Goal: Information Seeking & Learning: Learn about a topic

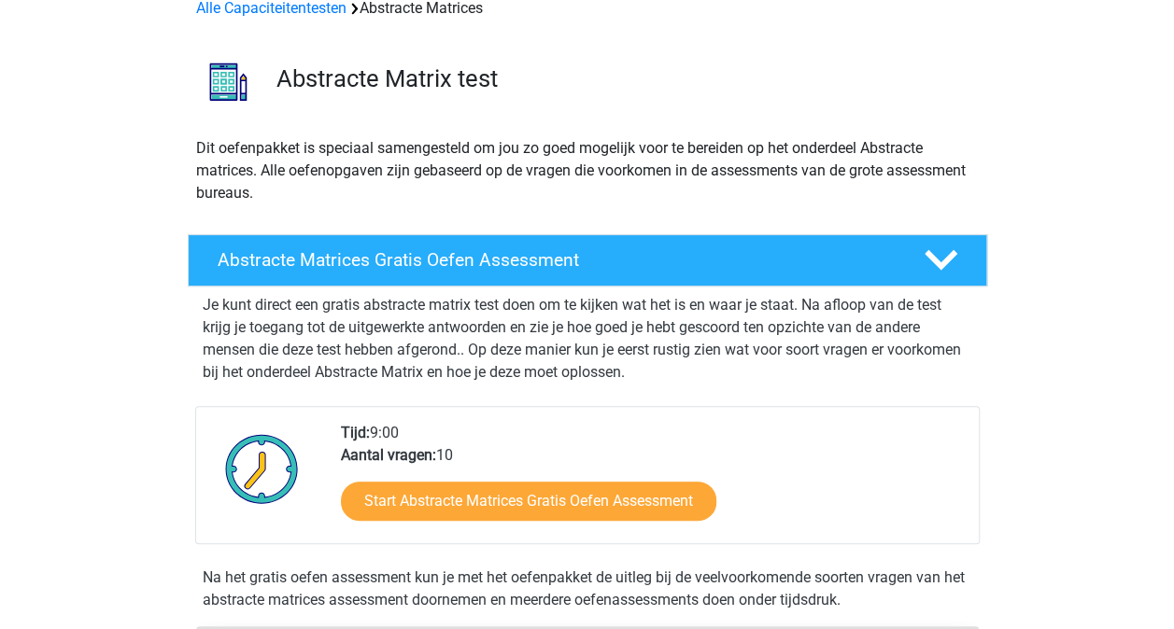
scroll to position [104, 0]
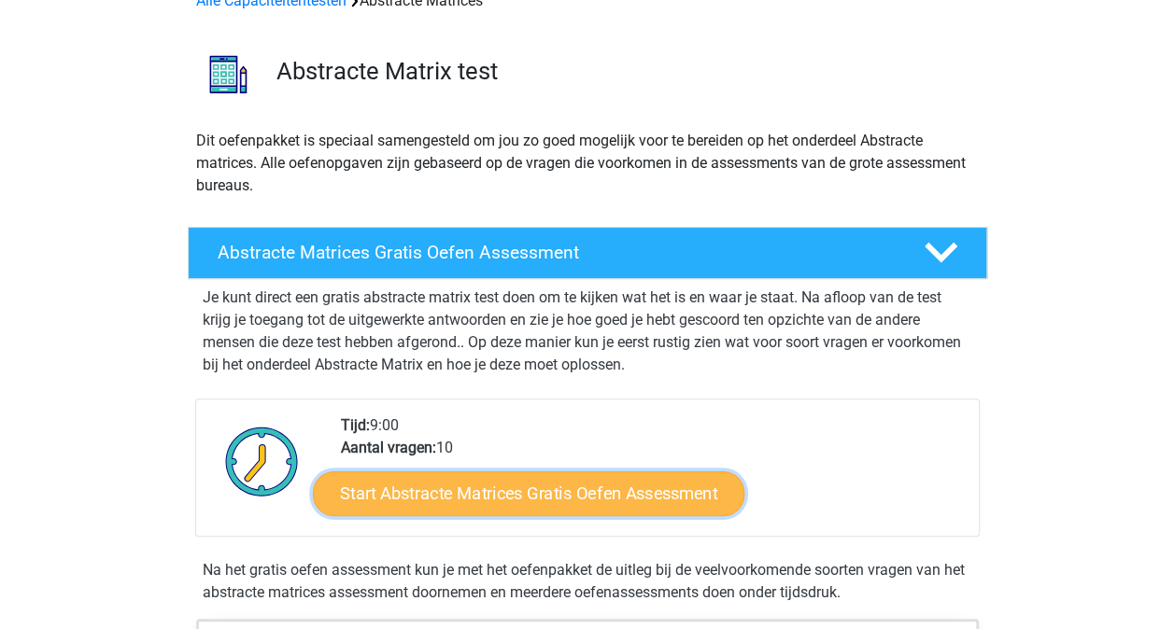
click at [459, 491] on link "Start Abstracte Matrices Gratis Oefen Assessment" at bounding box center [528, 493] width 431 height 45
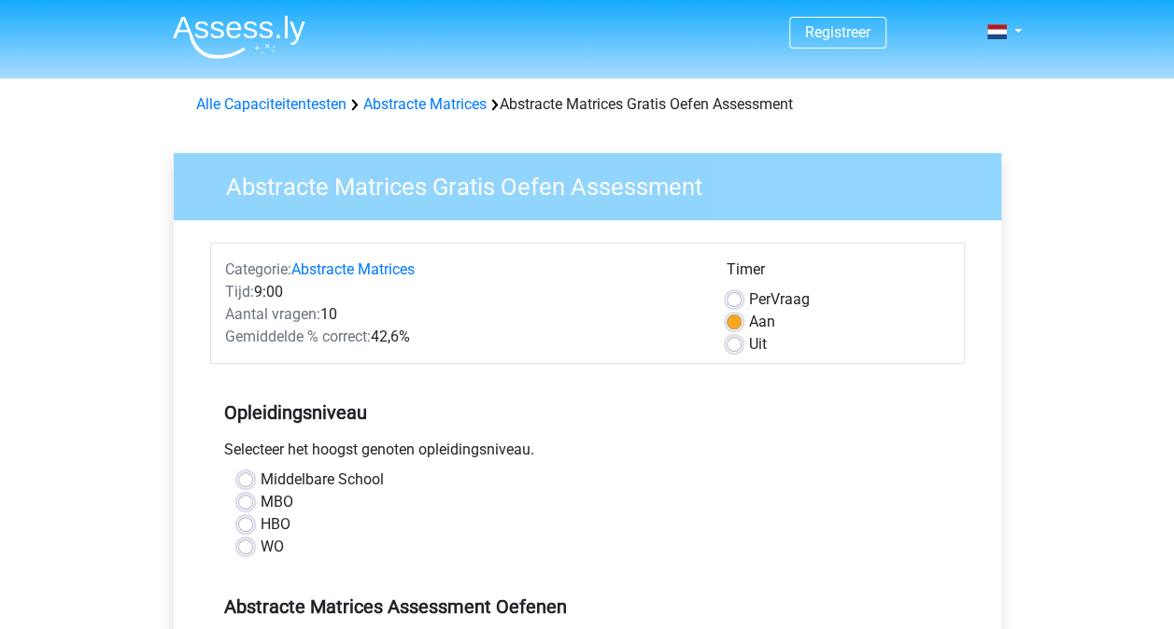
click at [252, 555] on div "WO" at bounding box center [587, 547] width 698 height 22
click at [260, 545] on label "WO" at bounding box center [271, 547] width 23 height 22
click at [248, 545] on input "WO" at bounding box center [245, 545] width 15 height 19
radio input "true"
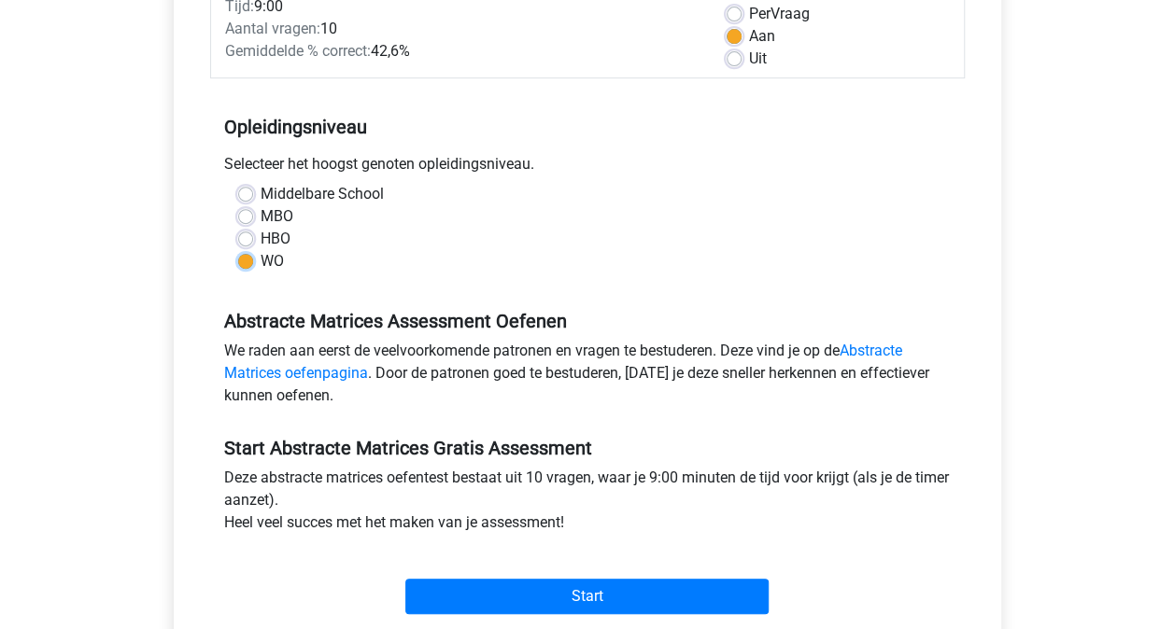
scroll to position [291, 0]
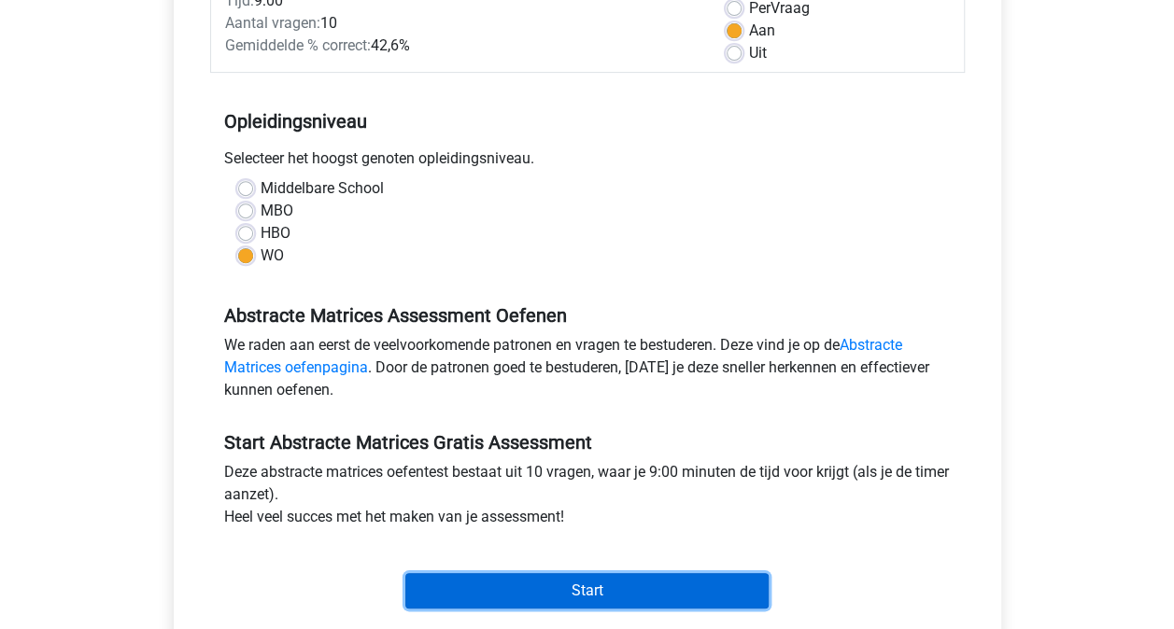
click at [478, 581] on input "Start" at bounding box center [586, 590] width 363 height 35
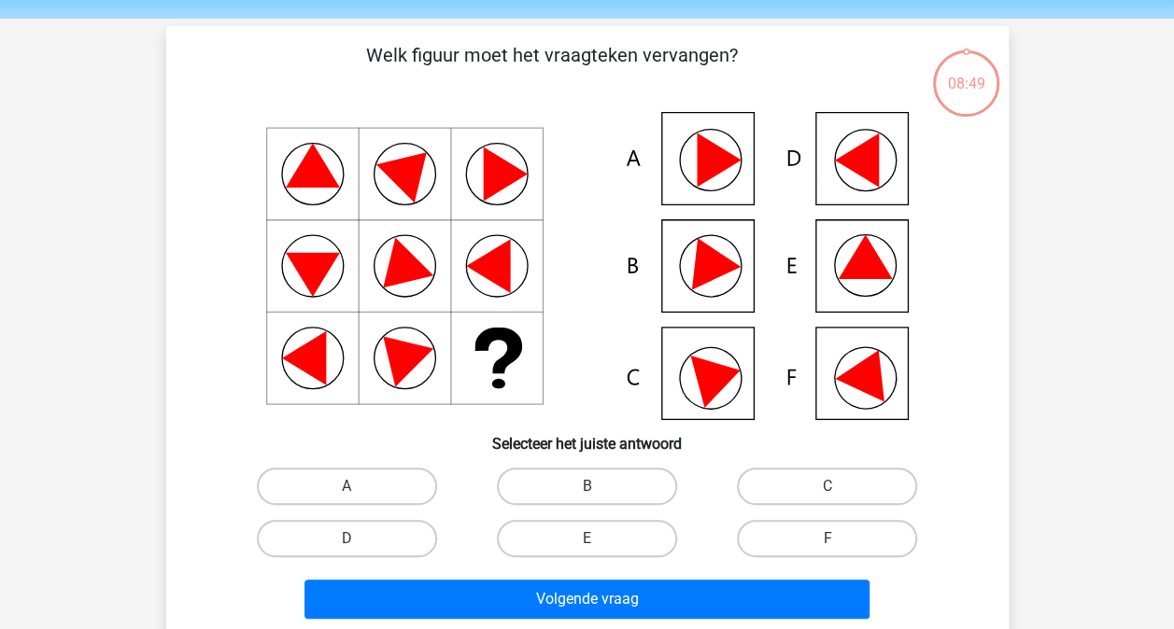
scroll to position [61, 0]
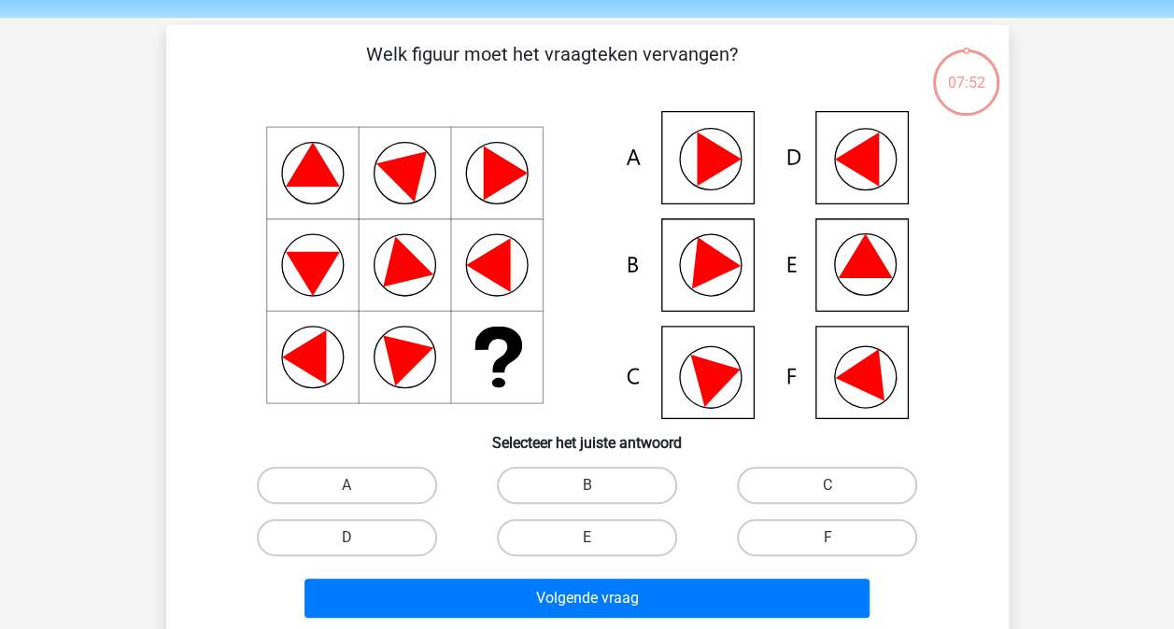
click at [853, 276] on icon at bounding box center [864, 256] width 54 height 44
click at [598, 528] on label "E" at bounding box center [587, 537] width 180 height 37
click at [598, 538] on input "E" at bounding box center [592, 544] width 12 height 12
radio input "true"
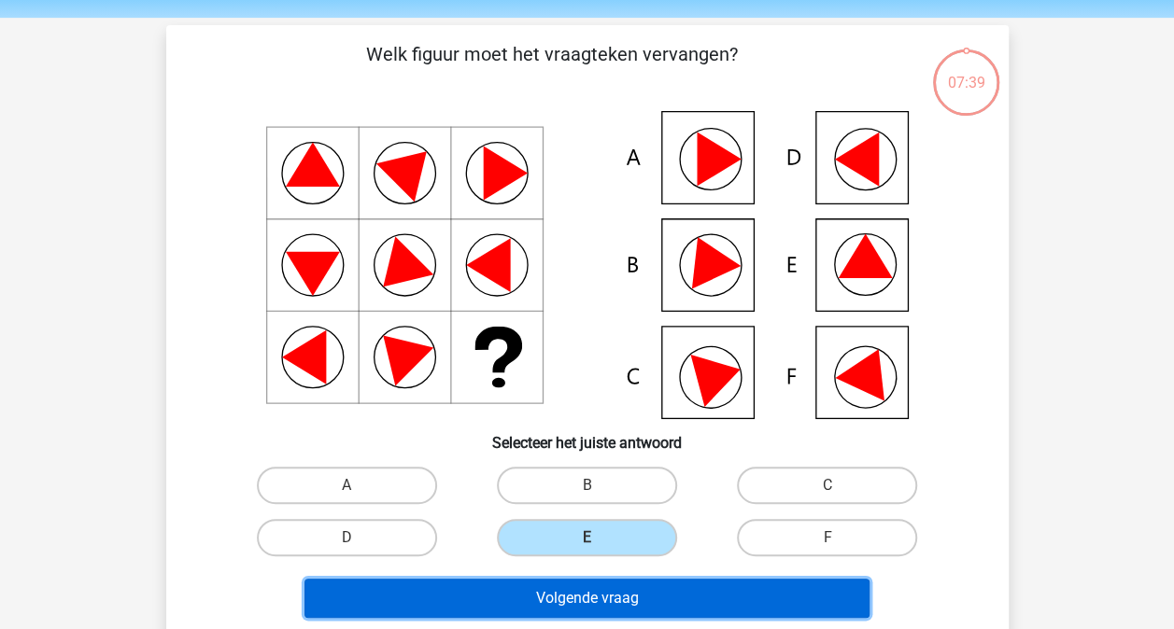
click at [568, 587] on button "Volgende vraag" at bounding box center [586, 598] width 565 height 39
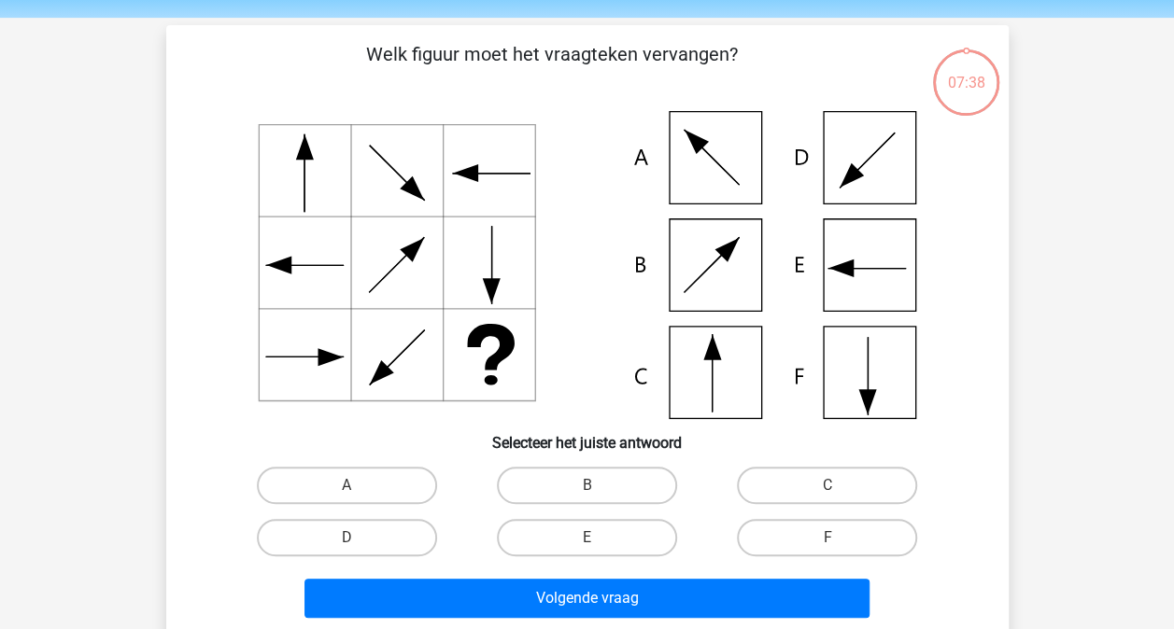
scroll to position [86, 0]
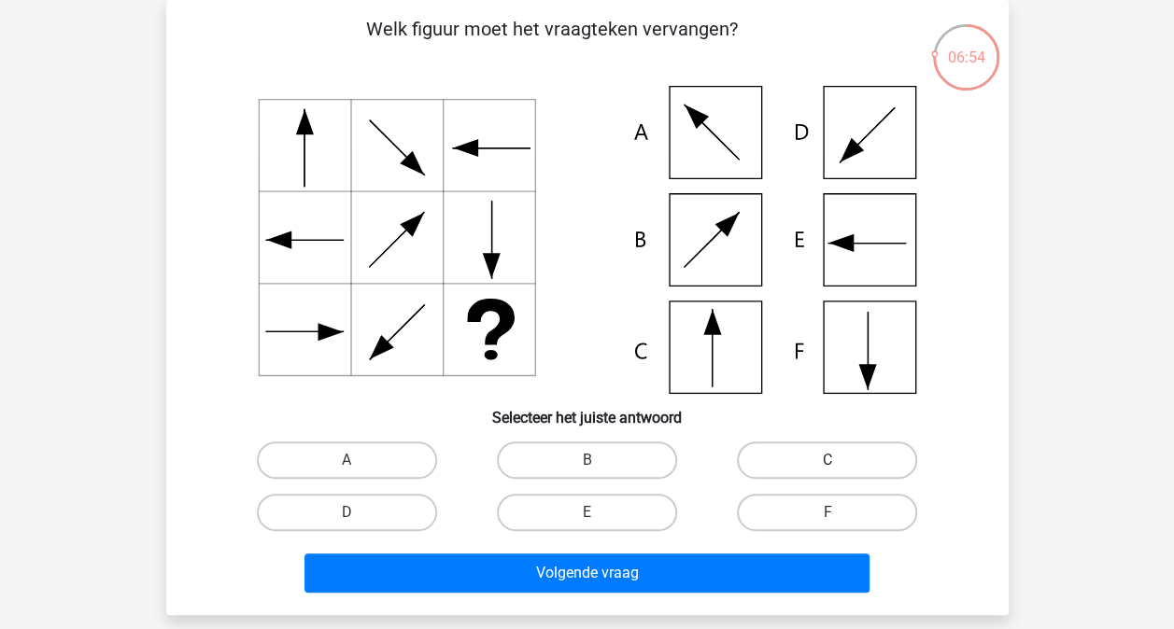
click at [799, 457] on label "C" at bounding box center [827, 460] width 180 height 37
click at [827, 460] on input "C" at bounding box center [833, 466] width 12 height 12
radio input "true"
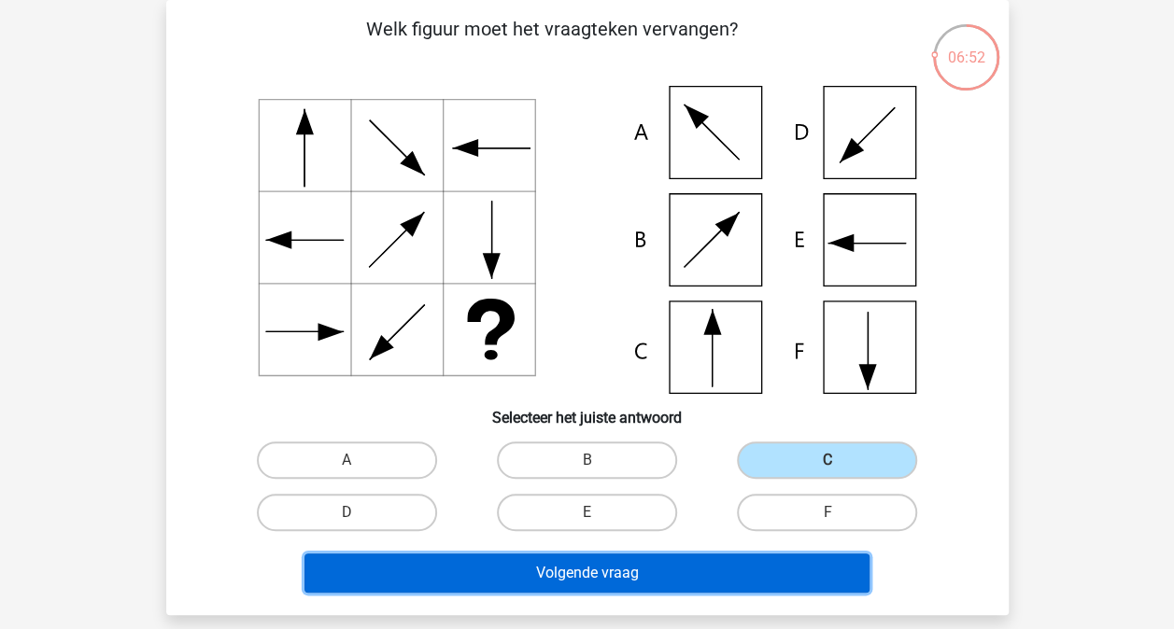
click at [683, 566] on button "Volgende vraag" at bounding box center [586, 573] width 565 height 39
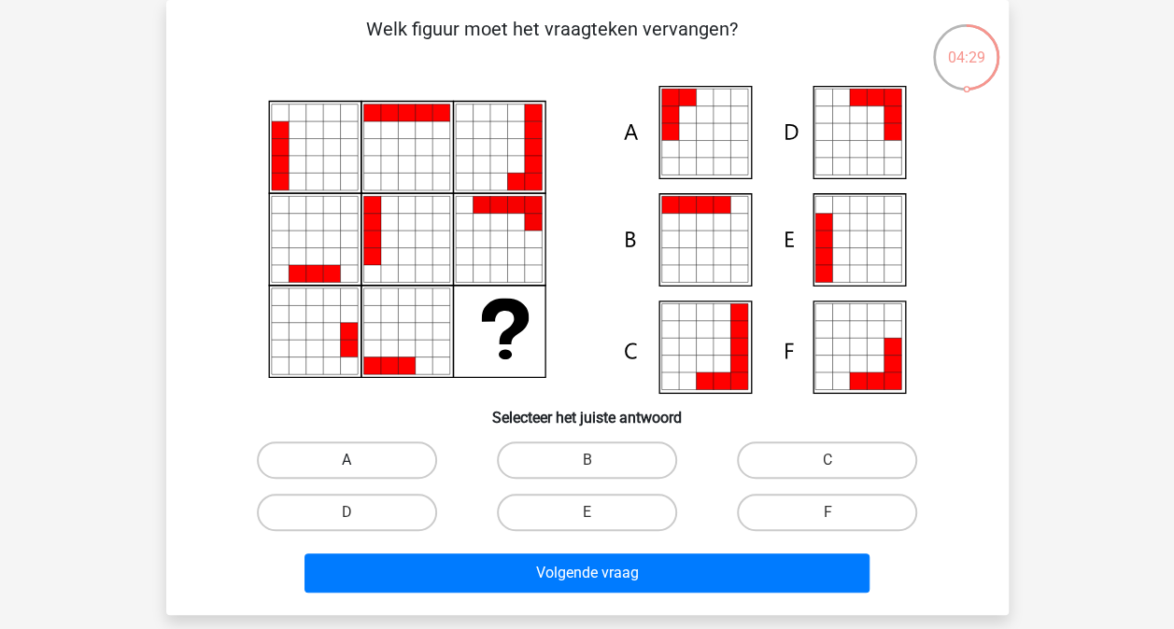
click at [367, 457] on label "A" at bounding box center [347, 460] width 180 height 37
click at [359, 460] on input "A" at bounding box center [352, 466] width 12 height 12
radio input "true"
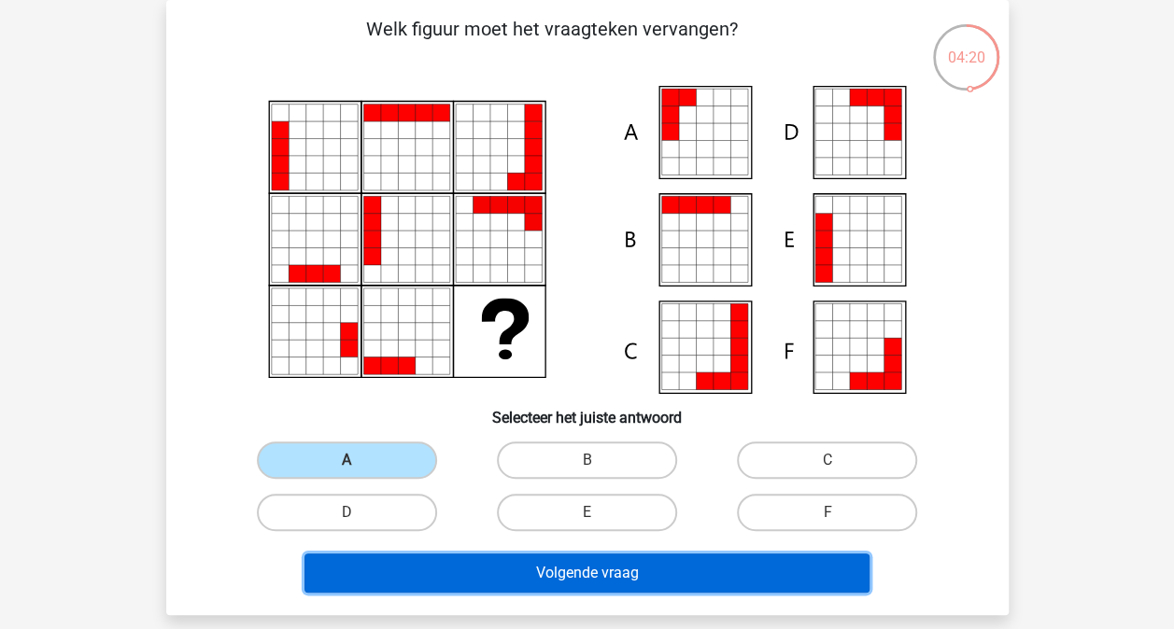
click at [485, 586] on button "Volgende vraag" at bounding box center [586, 573] width 565 height 39
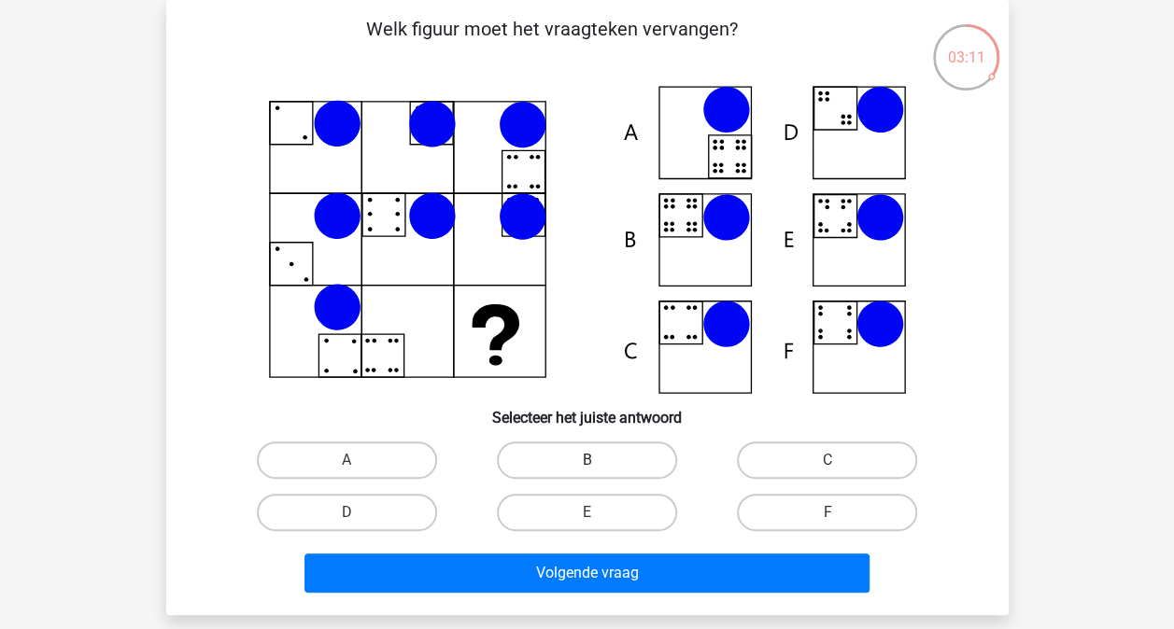
click at [607, 477] on label "B" at bounding box center [587, 460] width 180 height 37
click at [598, 472] on input "B" at bounding box center [592, 466] width 12 height 12
radio input "true"
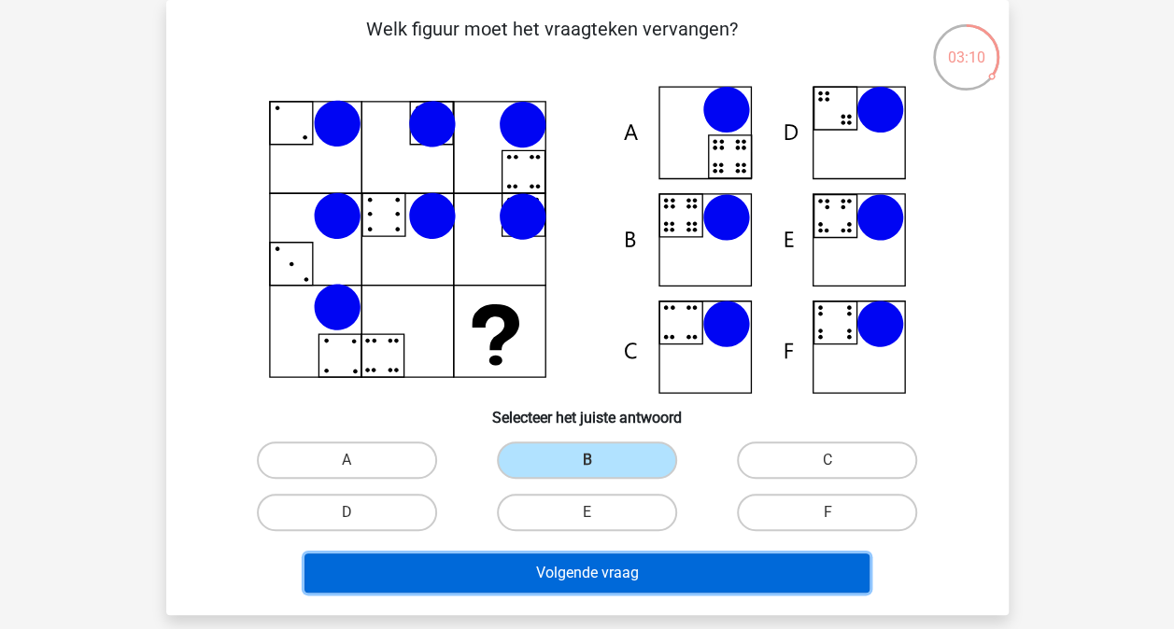
click at [576, 569] on button "Volgende vraag" at bounding box center [586, 573] width 565 height 39
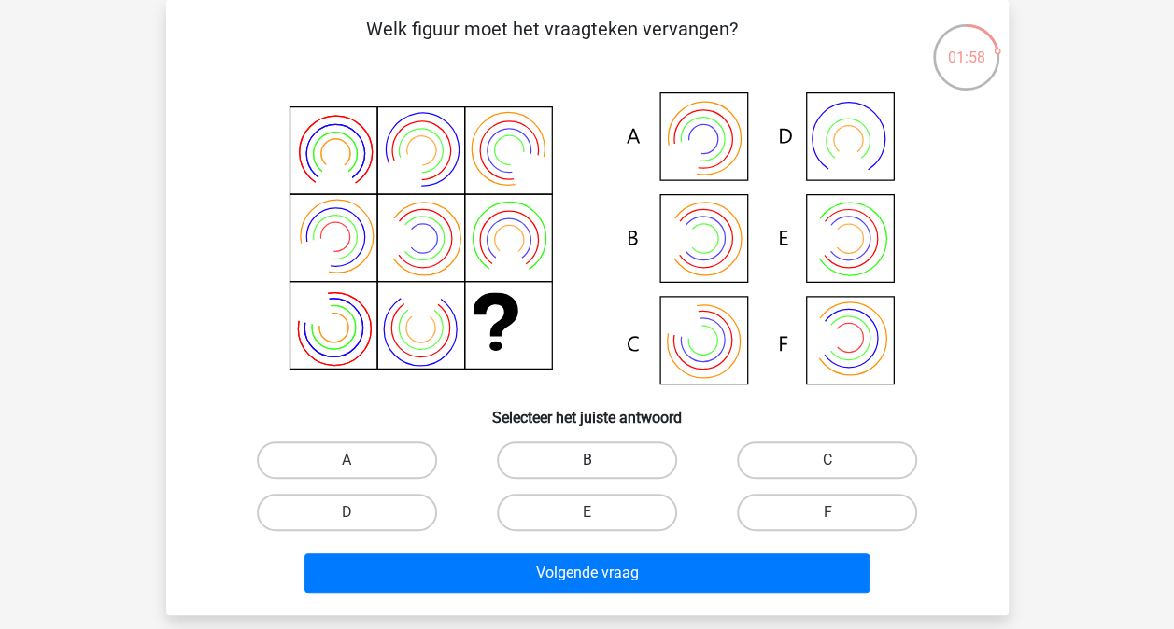
click at [605, 446] on label "B" at bounding box center [587, 460] width 180 height 37
click at [598, 460] on input "B" at bounding box center [592, 466] width 12 height 12
radio input "true"
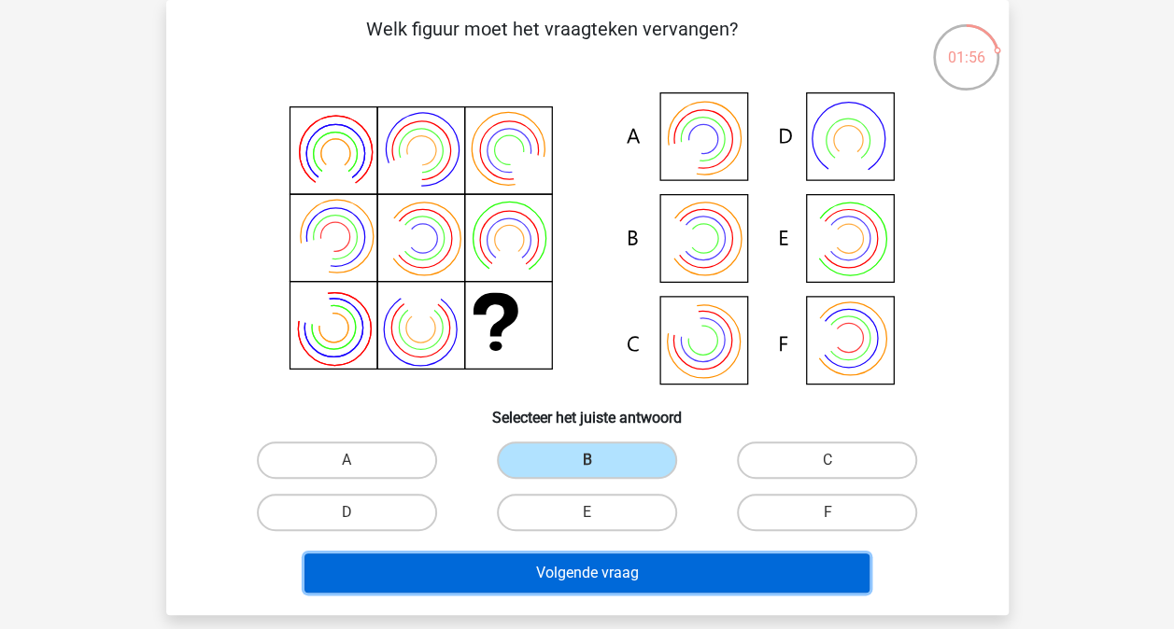
click at [525, 580] on button "Volgende vraag" at bounding box center [586, 573] width 565 height 39
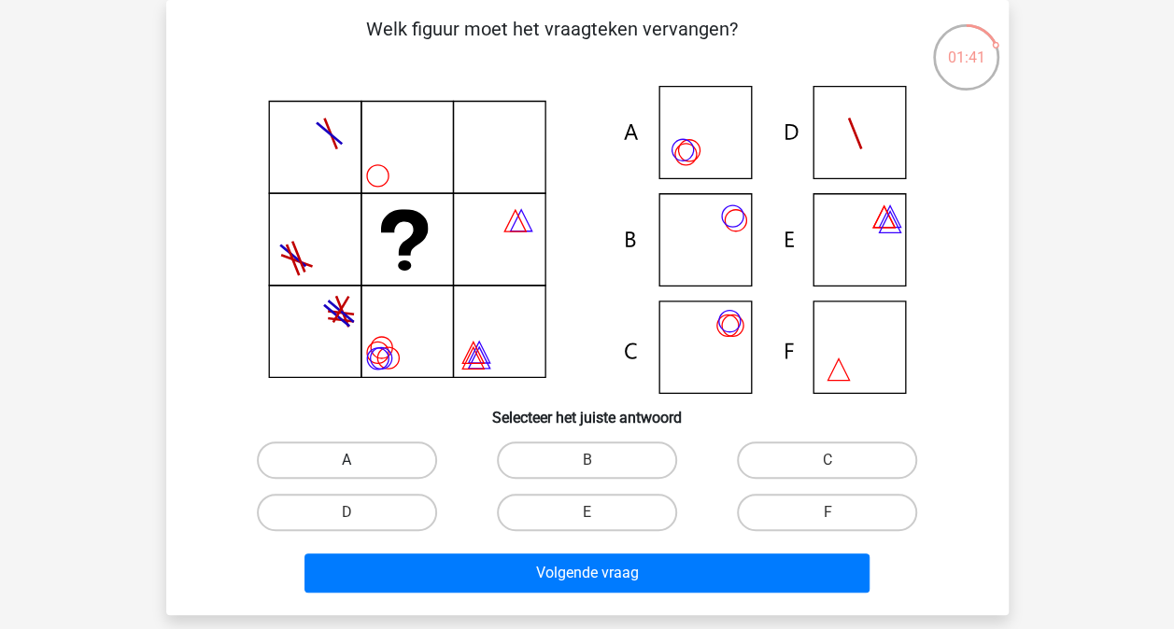
click at [423, 467] on label "A" at bounding box center [347, 460] width 180 height 37
click at [359, 467] on input "A" at bounding box center [352, 466] width 12 height 12
radio input "true"
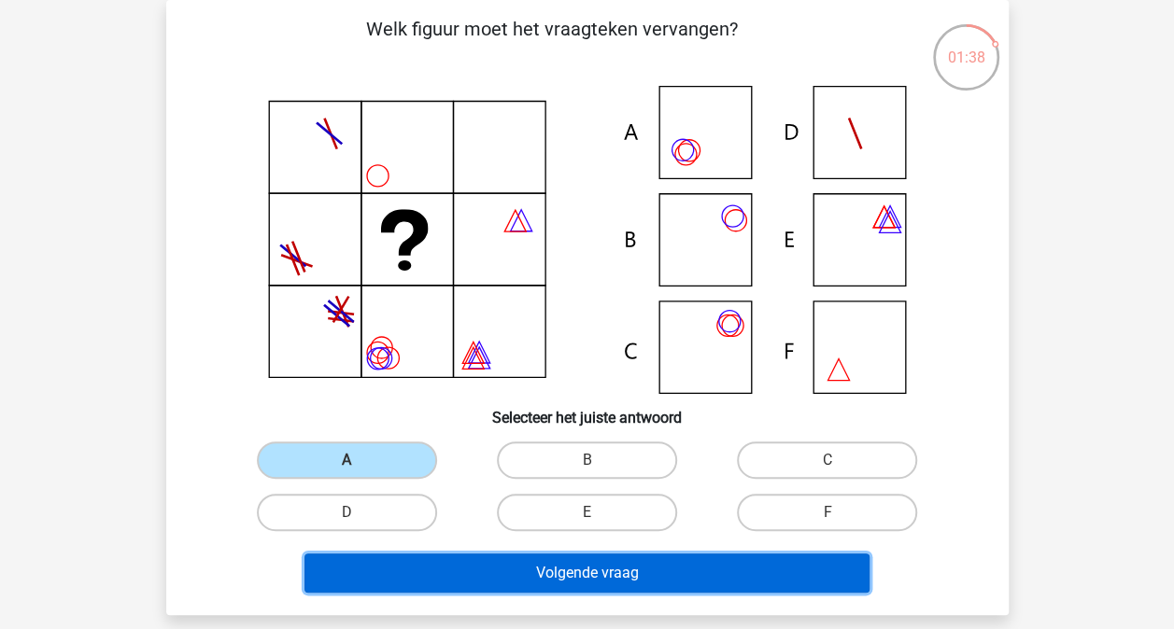
click at [528, 560] on button "Volgende vraag" at bounding box center [586, 573] width 565 height 39
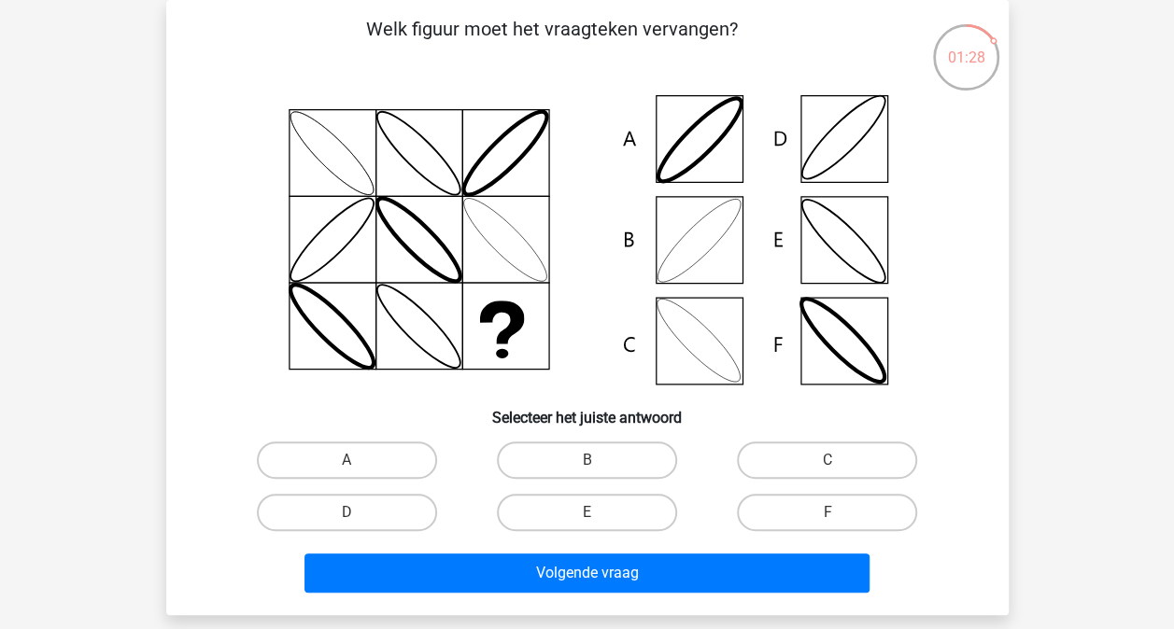
click at [590, 465] on input "B" at bounding box center [592, 466] width 12 height 12
radio input "true"
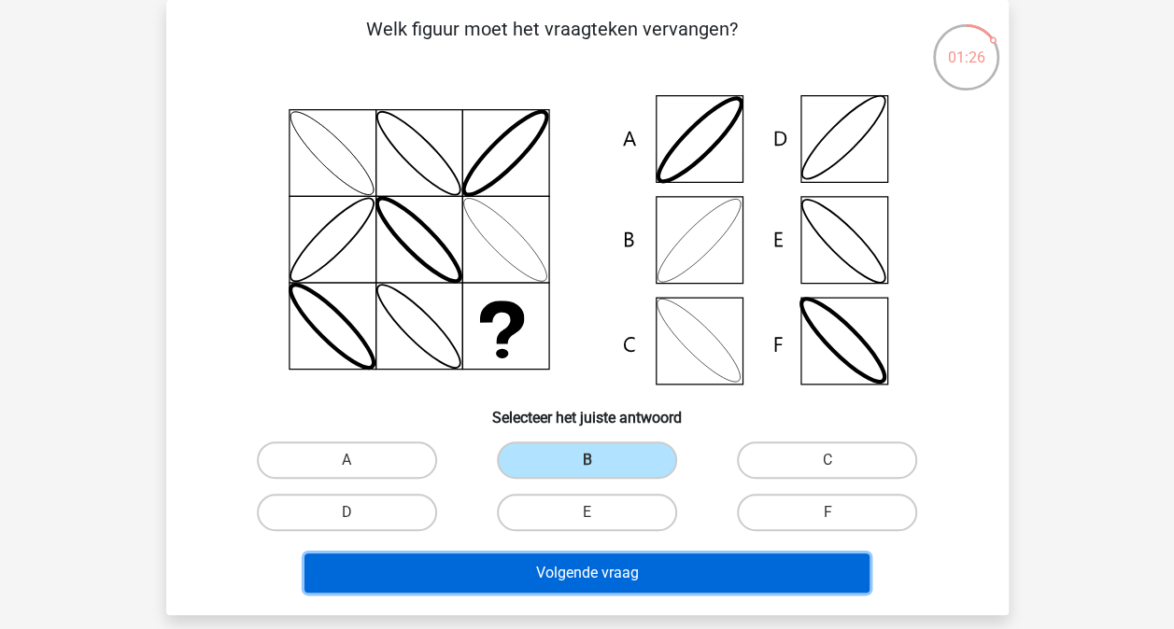
click at [550, 586] on button "Volgende vraag" at bounding box center [586, 573] width 565 height 39
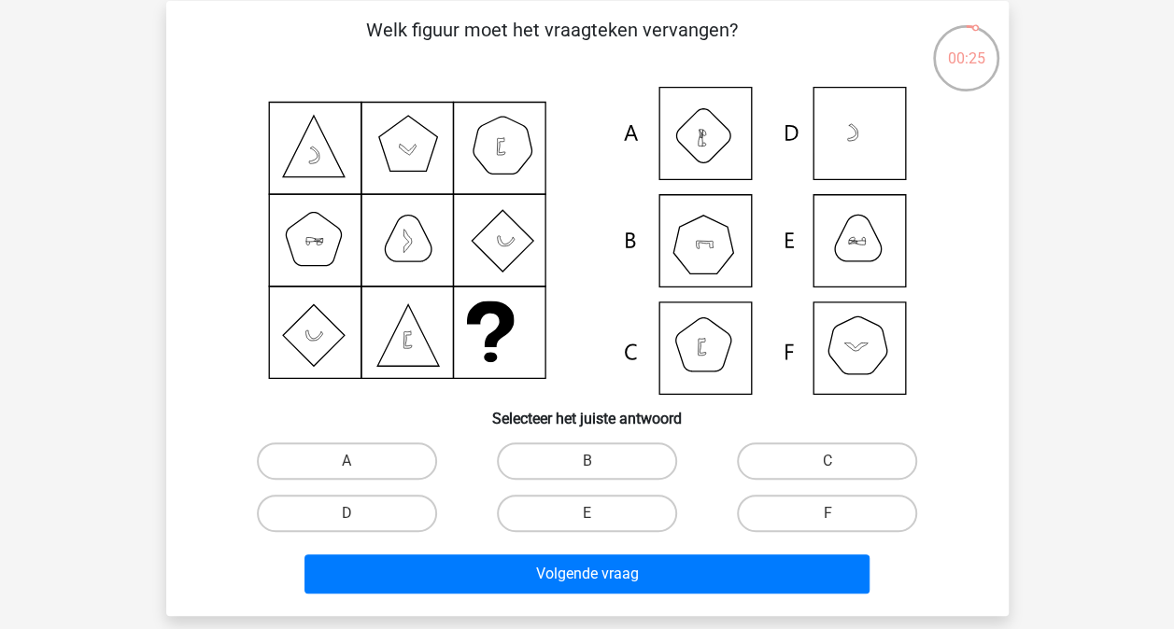
scroll to position [81, 0]
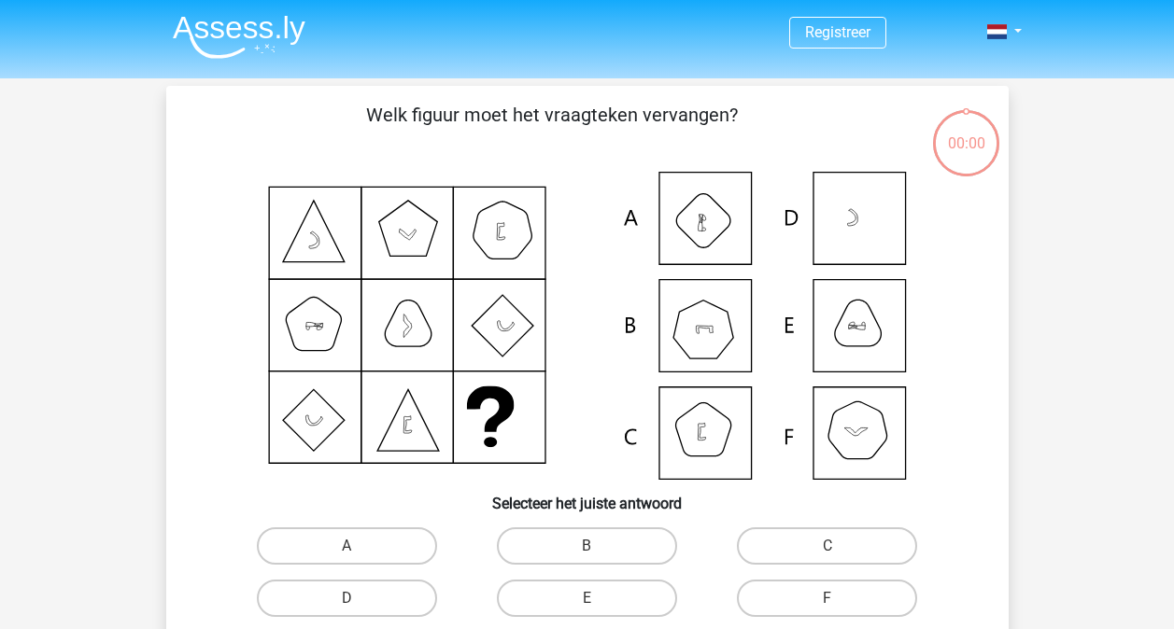
scroll to position [81, 0]
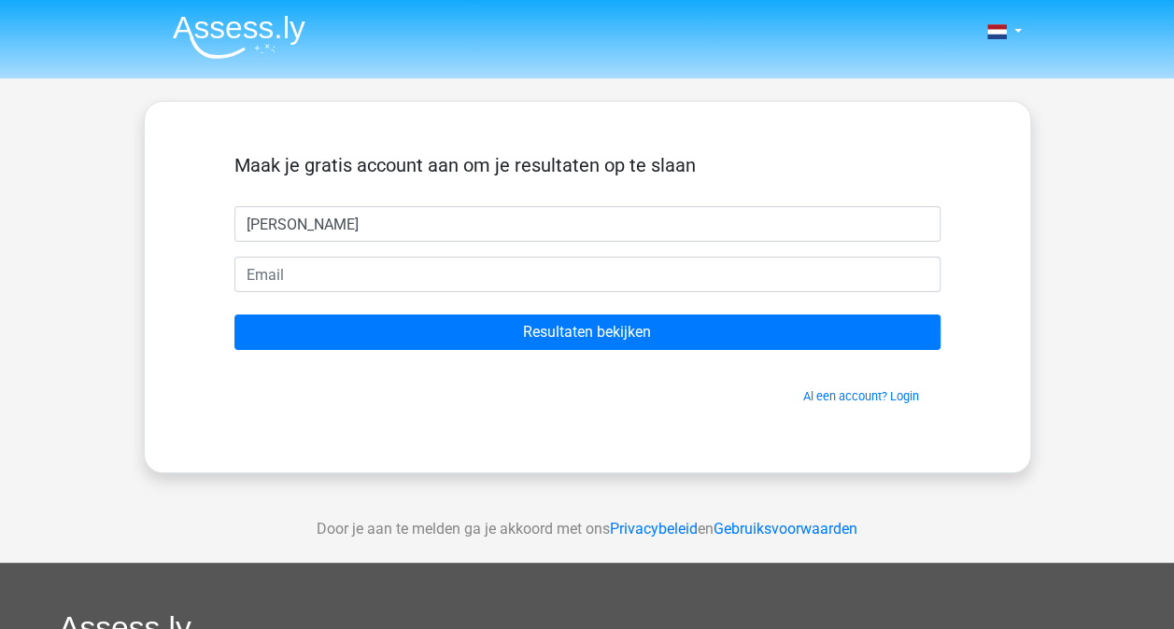
type input "[PERSON_NAME]"
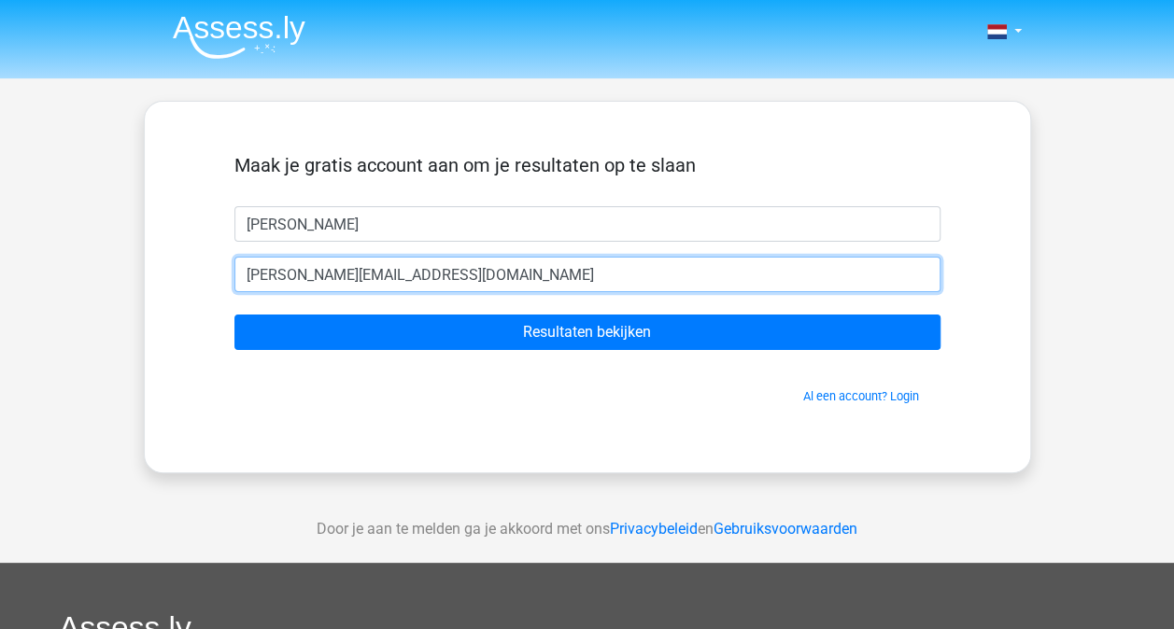
type input "[PERSON_NAME][EMAIL_ADDRESS][DOMAIN_NAME]"
click at [234, 315] on input "Resultaten bekijken" at bounding box center [587, 332] width 706 height 35
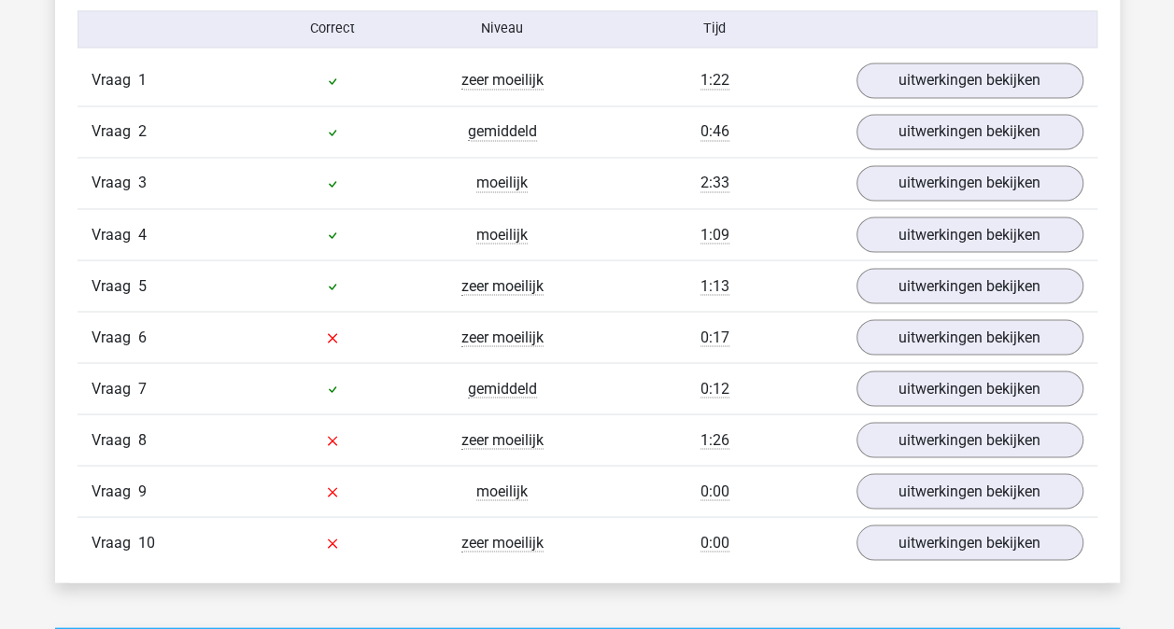
scroll to position [1525, 0]
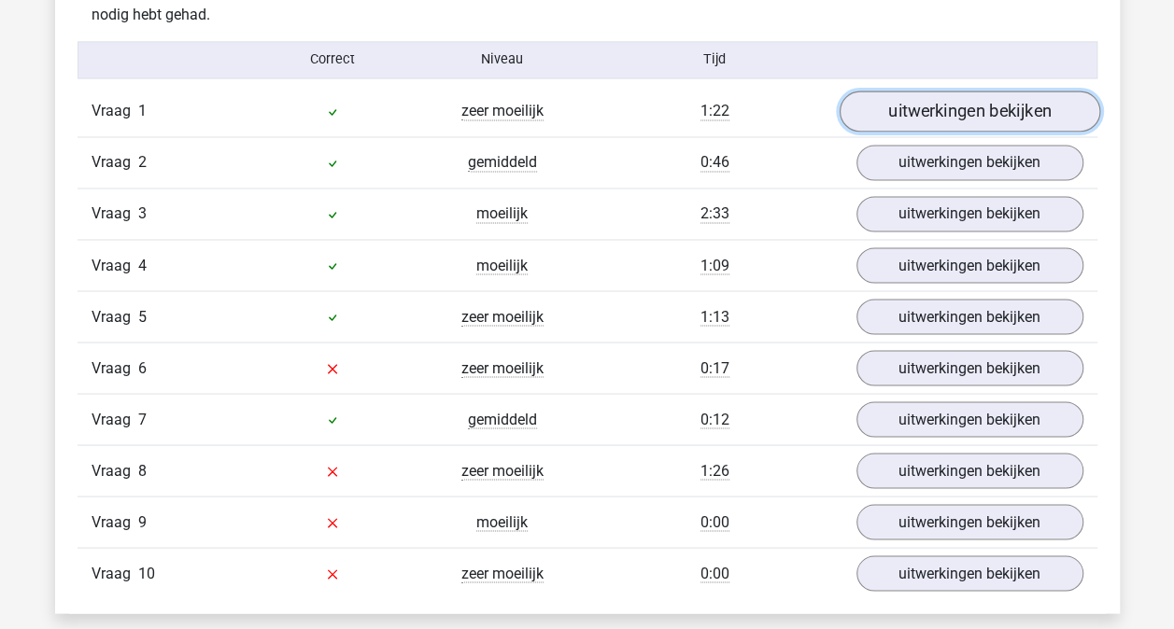
click at [927, 107] on link "uitwerkingen bekijken" at bounding box center [968, 111] width 260 height 41
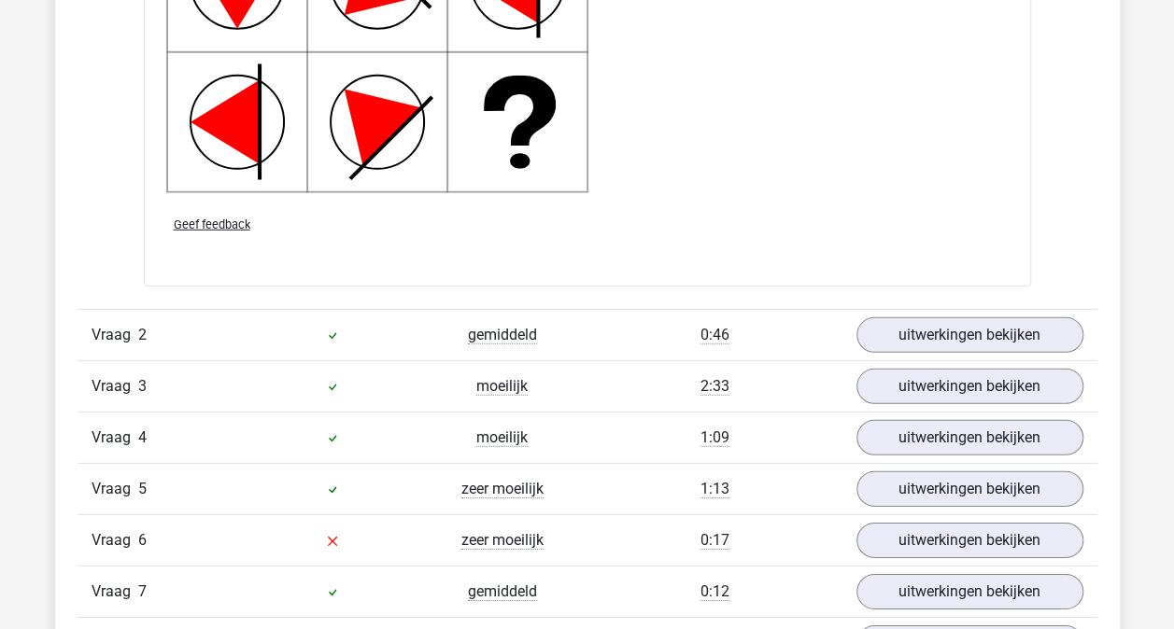
scroll to position [2587, 0]
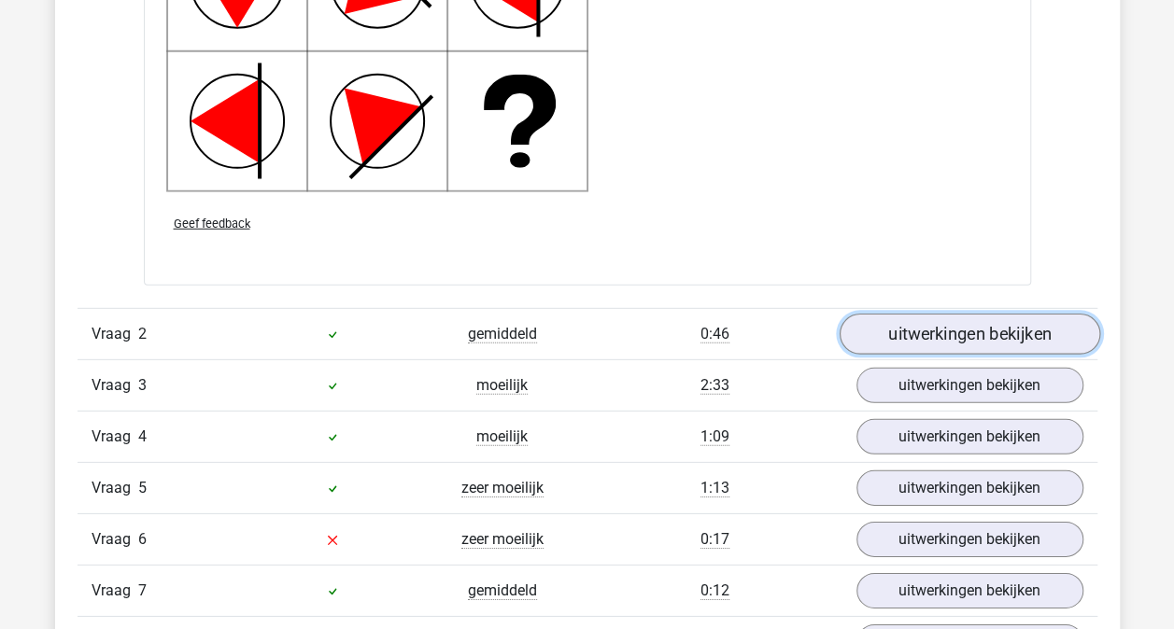
click at [939, 314] on link "uitwerkingen bekijken" at bounding box center [968, 334] width 260 height 41
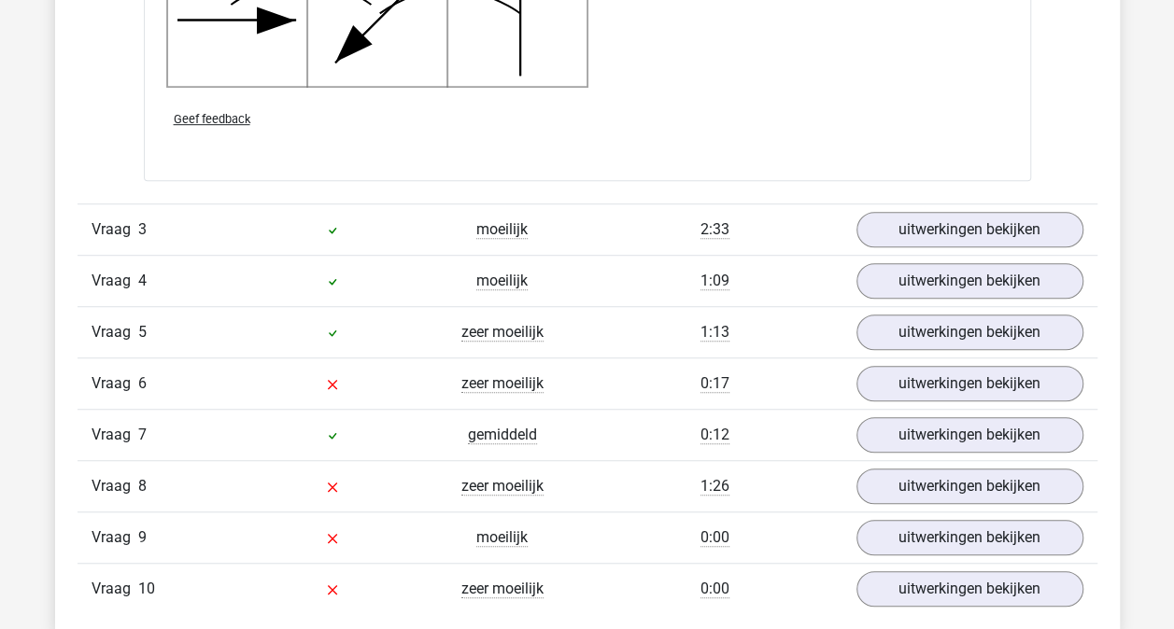
scroll to position [4001, 0]
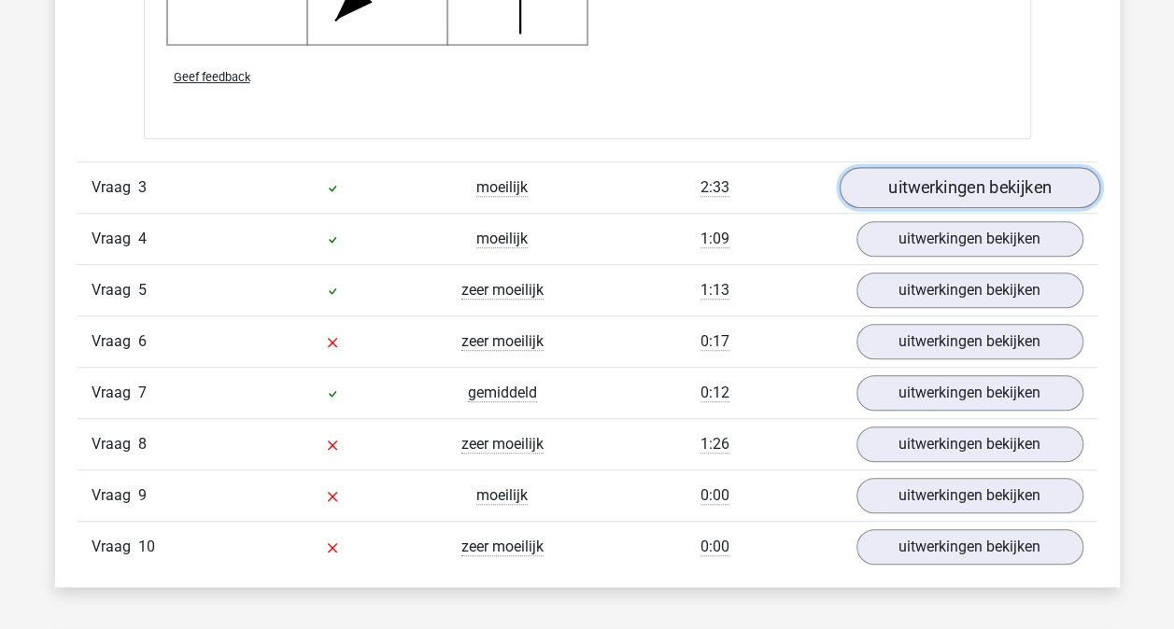
click at [899, 189] on link "uitwerkingen bekijken" at bounding box center [968, 187] width 260 height 41
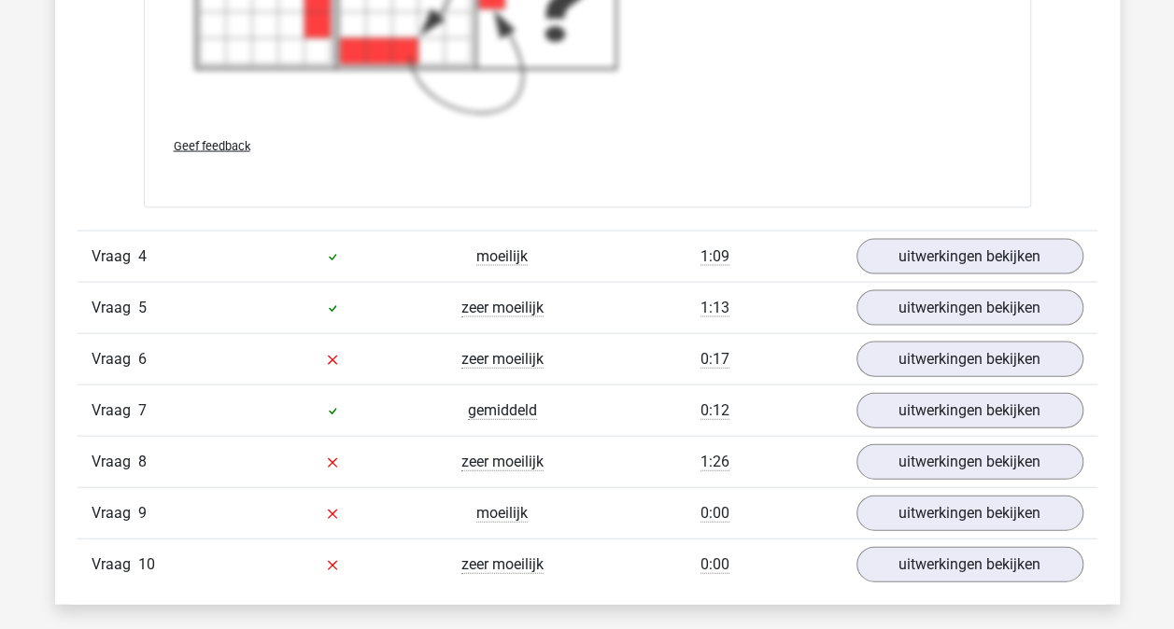
scroll to position [5360, 0]
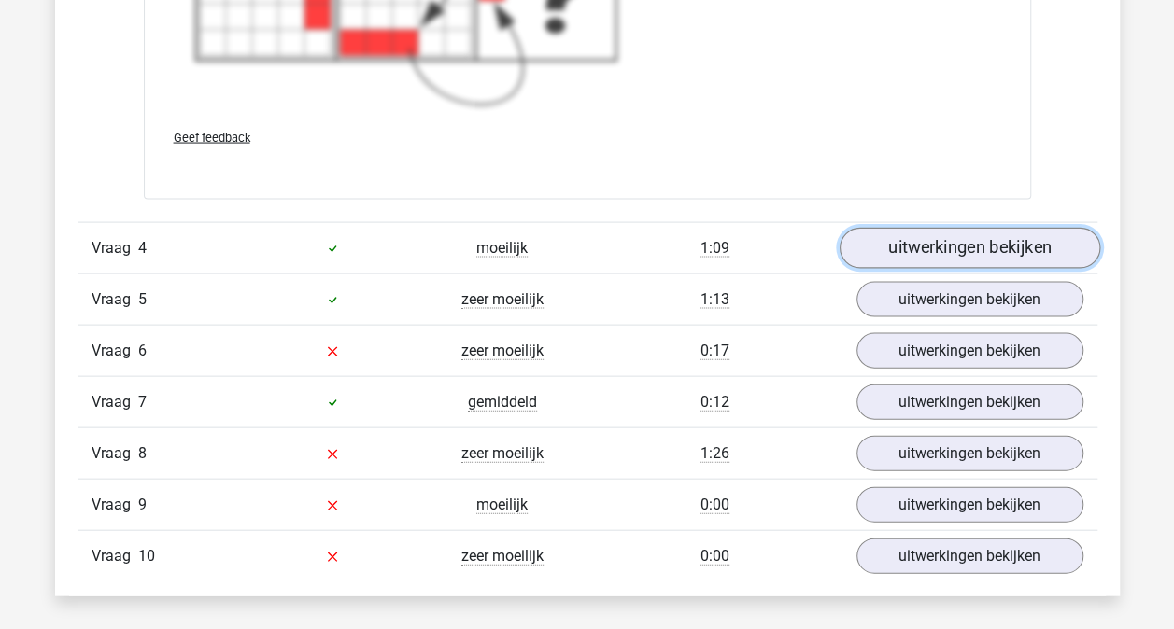
click at [926, 241] on link "uitwerkingen bekijken" at bounding box center [968, 249] width 260 height 41
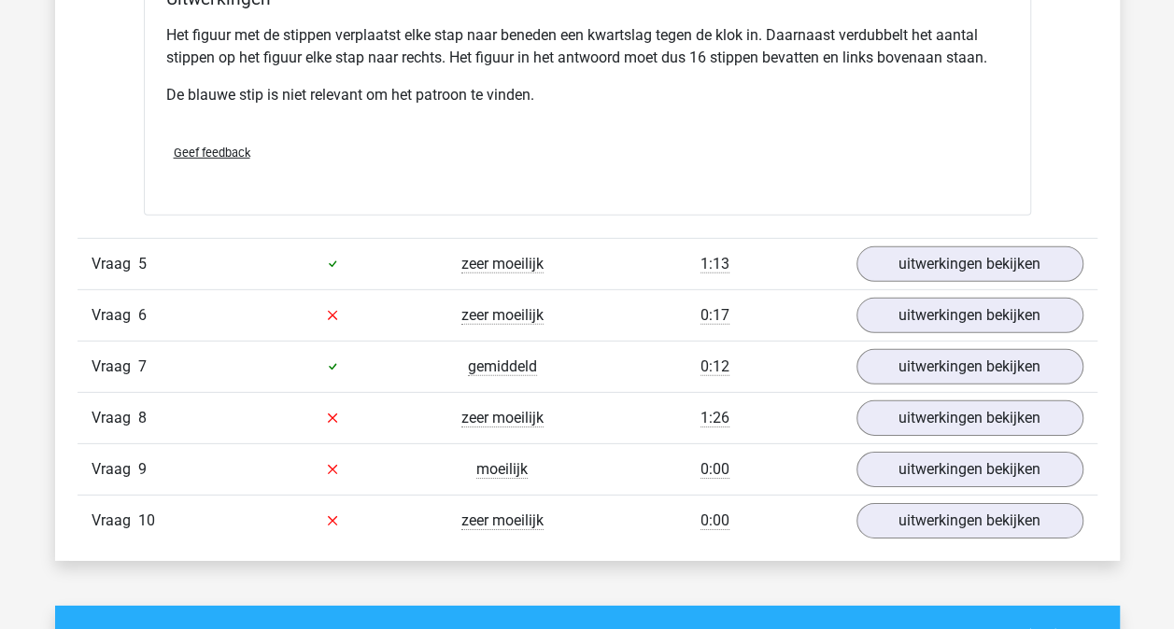
scroll to position [6191, 0]
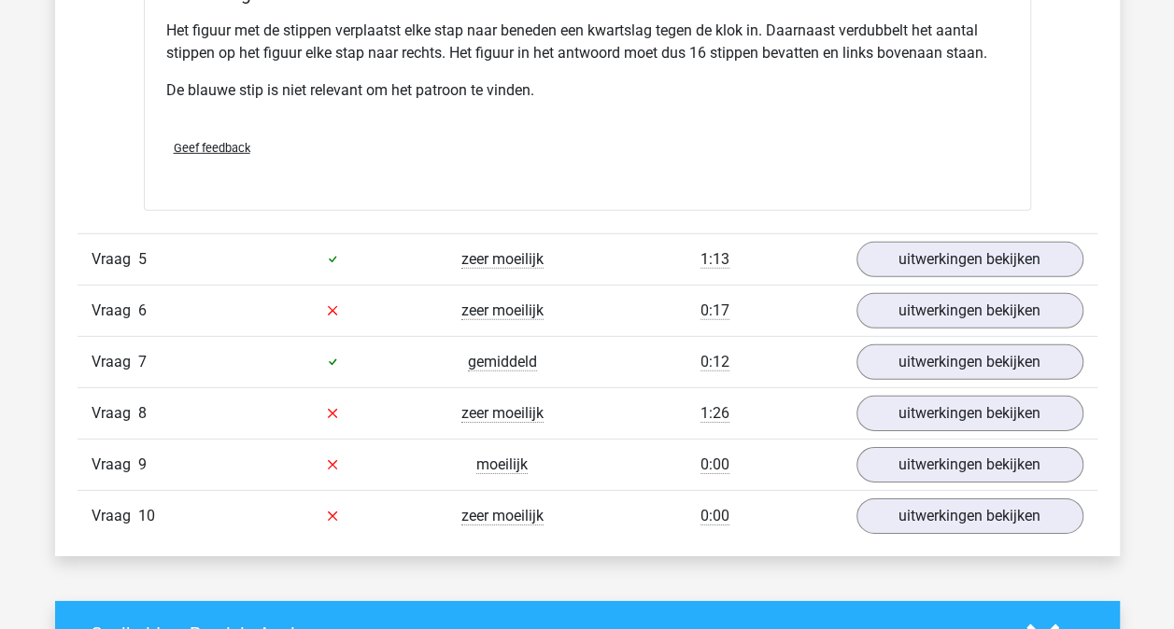
click at [914, 323] on div "Vraag 6 zeer moeilijk 0:17 uitwerkingen bekijken" at bounding box center [587, 310] width 1020 height 51
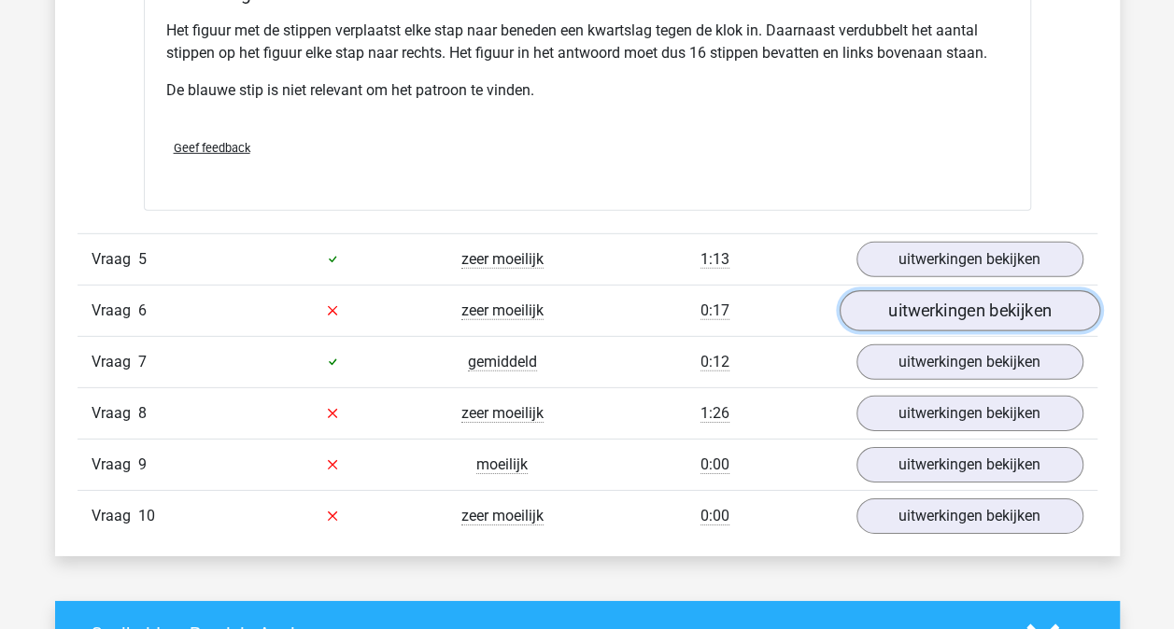
click at [921, 314] on link "uitwerkingen bekijken" at bounding box center [968, 310] width 260 height 41
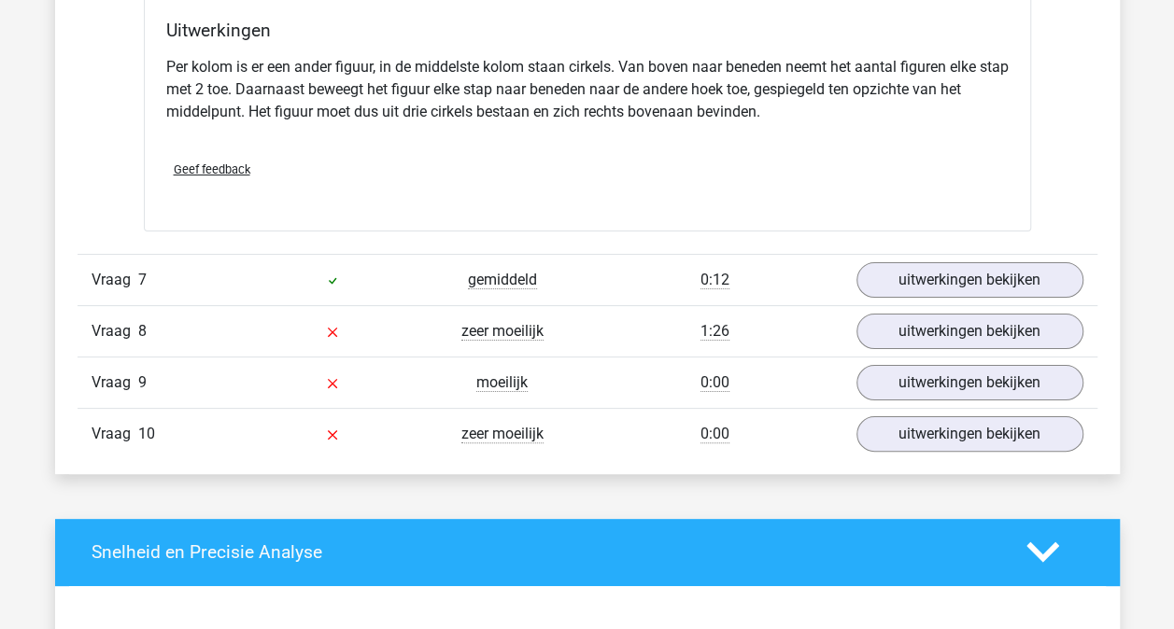
scroll to position [7089, 0]
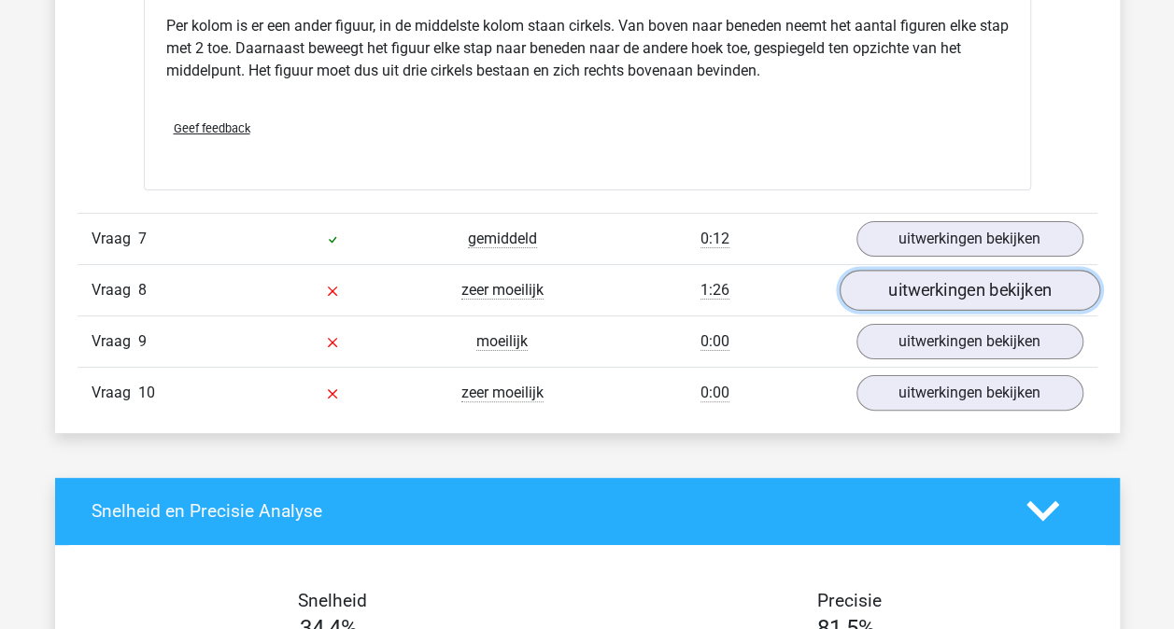
click at [934, 276] on link "uitwerkingen bekijken" at bounding box center [968, 290] width 260 height 41
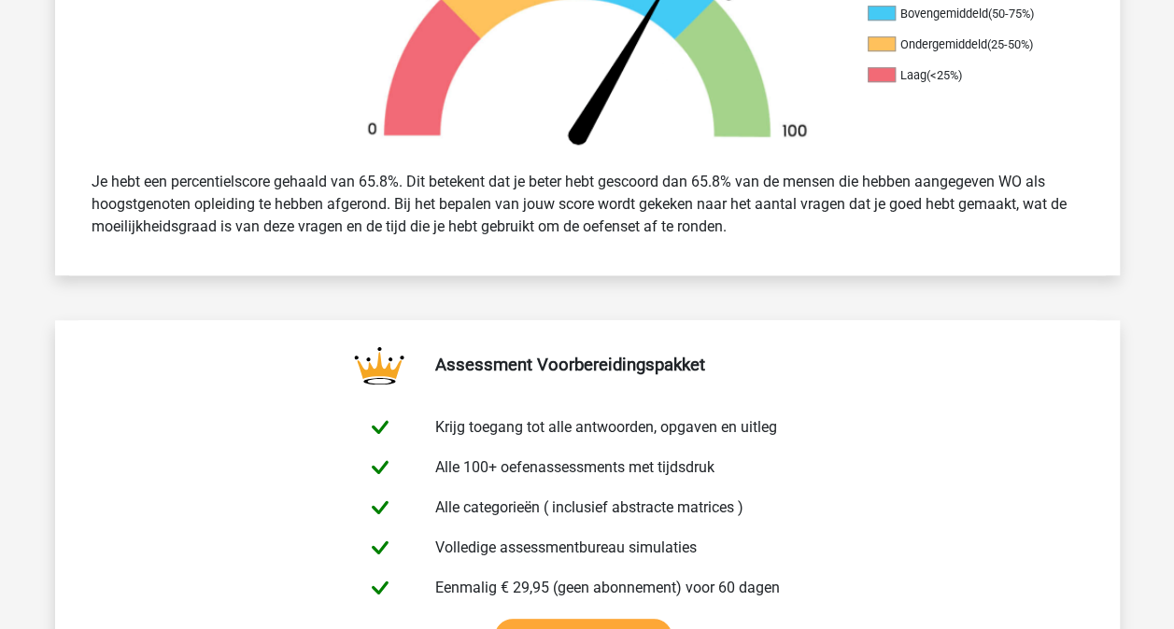
scroll to position [467, 0]
